Goal: Find specific page/section: Find specific page/section

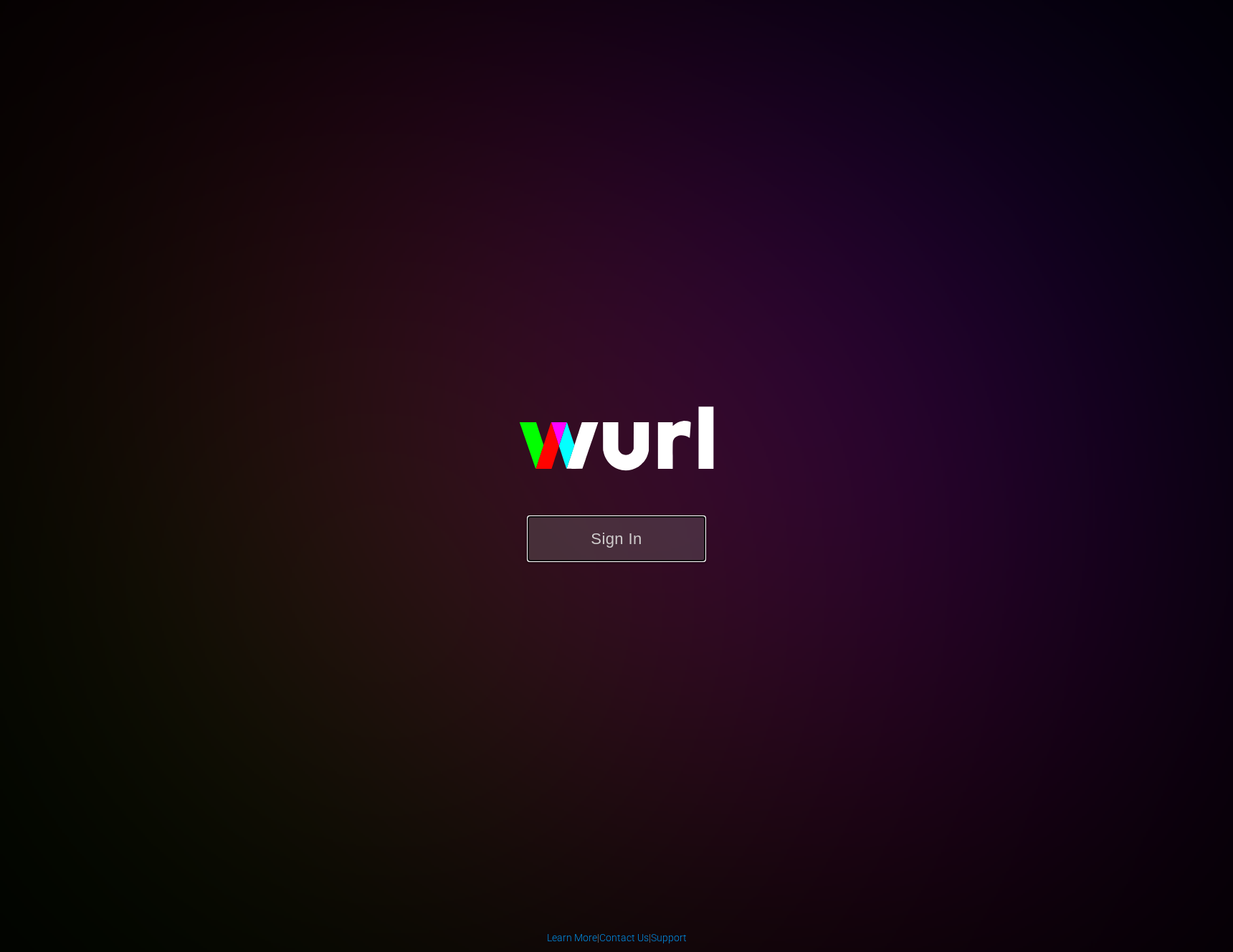
click at [591, 544] on button "Sign In" at bounding box center [616, 538] width 179 height 46
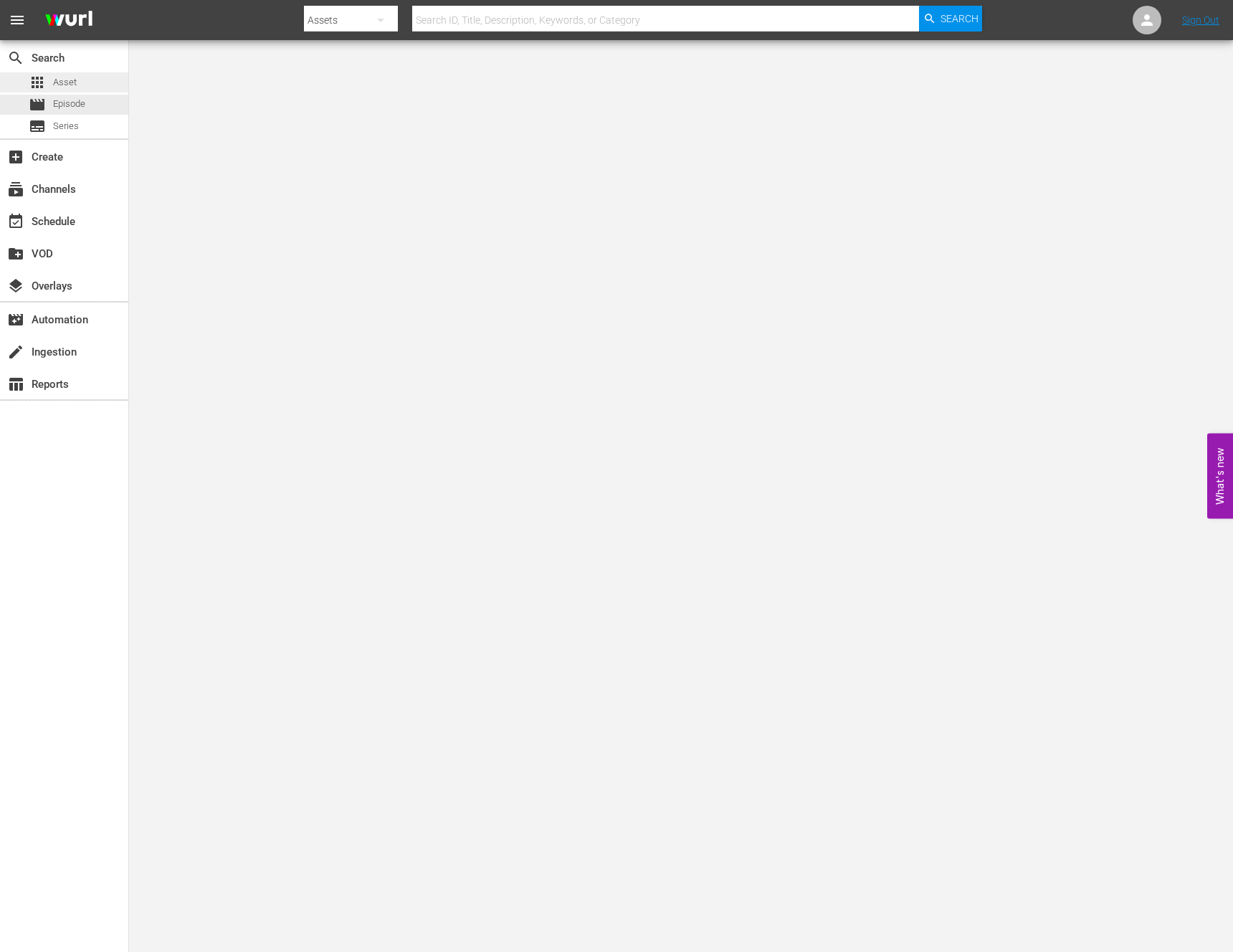
click at [63, 86] on span "Asset" at bounding box center [65, 82] width 23 height 14
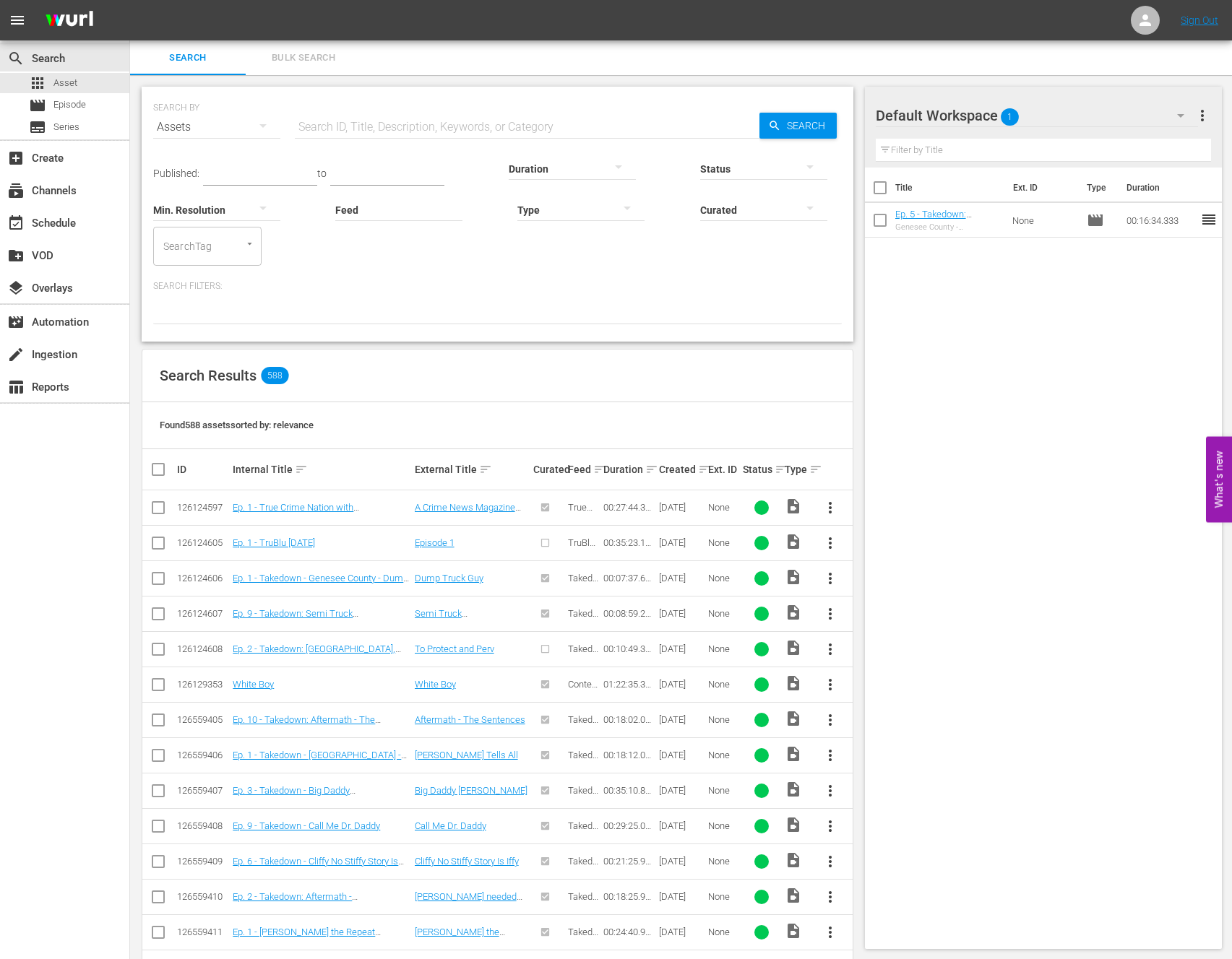
click at [671, 469] on div "Created sort" at bounding box center [682, 469] width 45 height 18
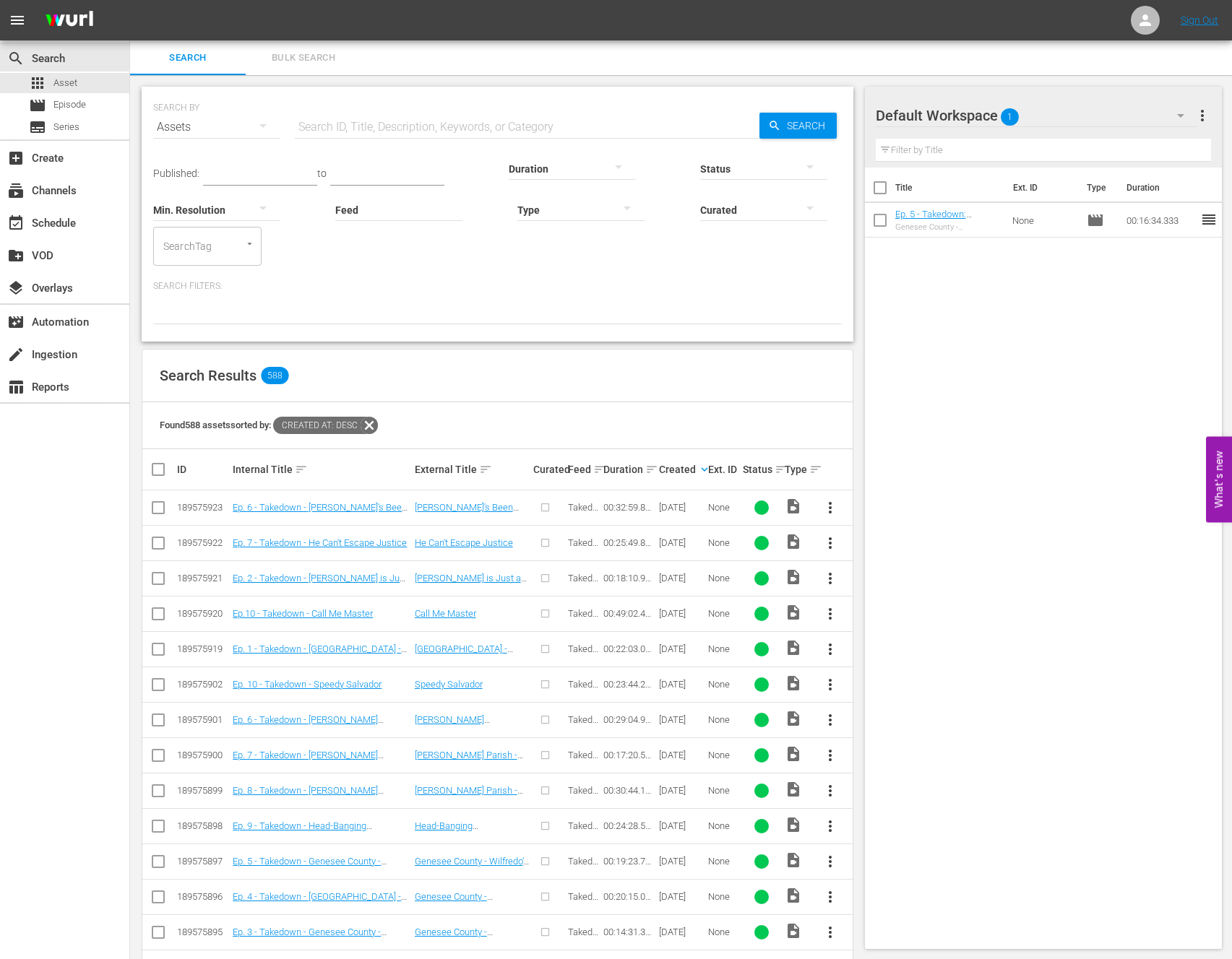
click at [290, 498] on td "Ep. 6 - Takedown - [PERSON_NAME]'s Been Here Before" at bounding box center [321, 508] width 181 height 35
